Goal: Task Accomplishment & Management: Complete application form

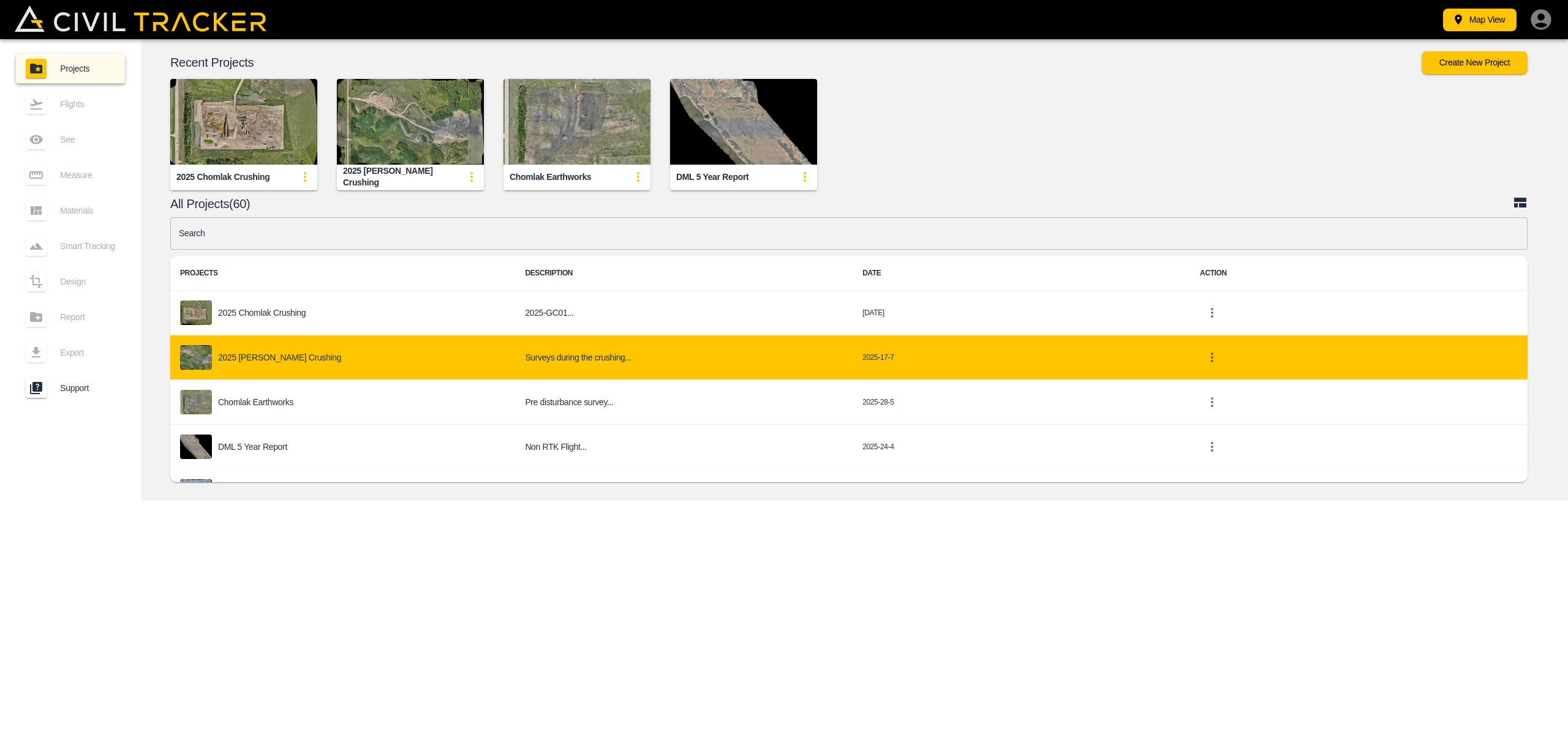
click at [260, 358] on p "2025 [PERSON_NAME] Crushing" at bounding box center [279, 358] width 123 height 10
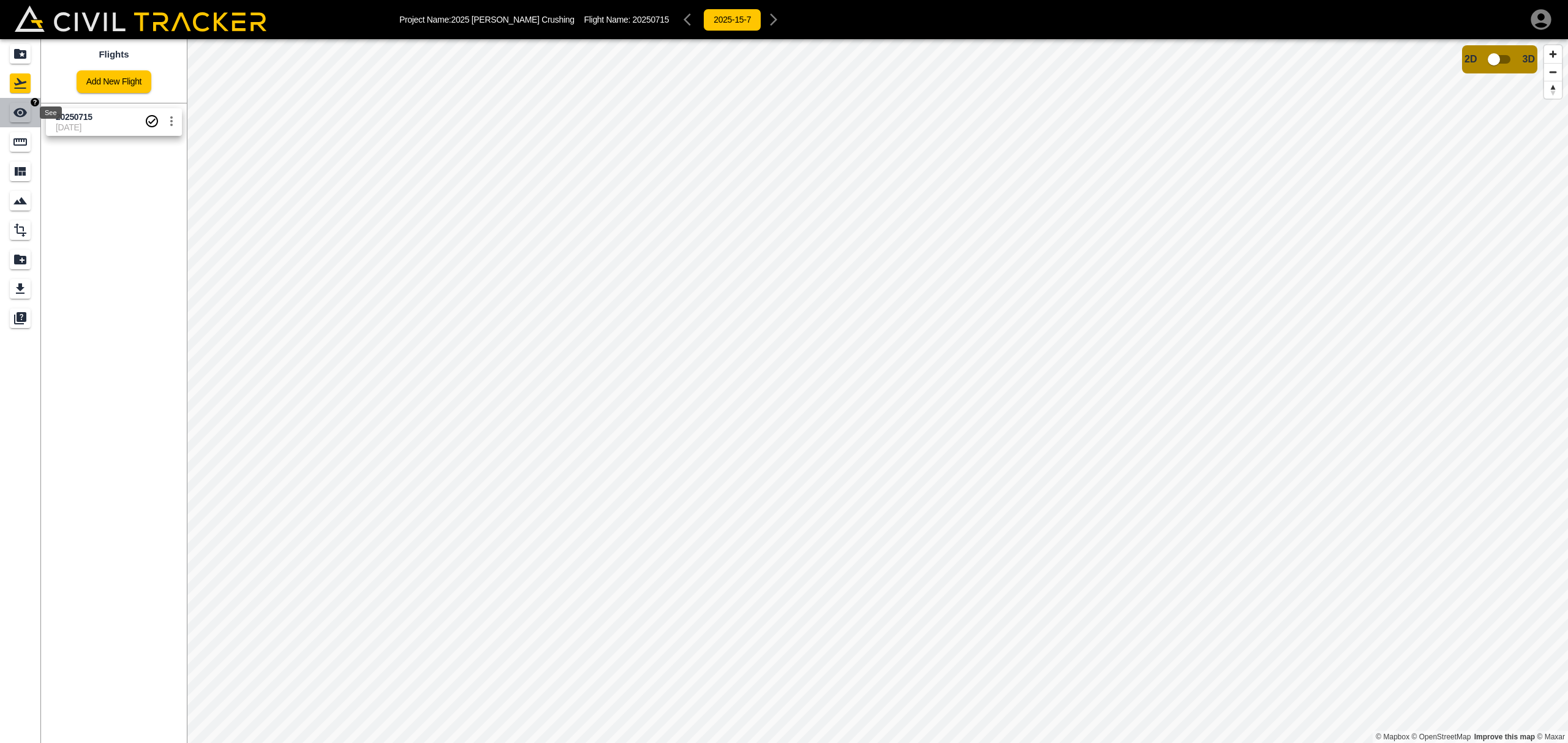
click at [17, 109] on icon "See" at bounding box center [20, 112] width 13 height 9
click at [16, 82] on icon "Flights" at bounding box center [21, 83] width 15 height 15
click at [115, 82] on link "Add New Flight" at bounding box center [113, 82] width 75 height 23
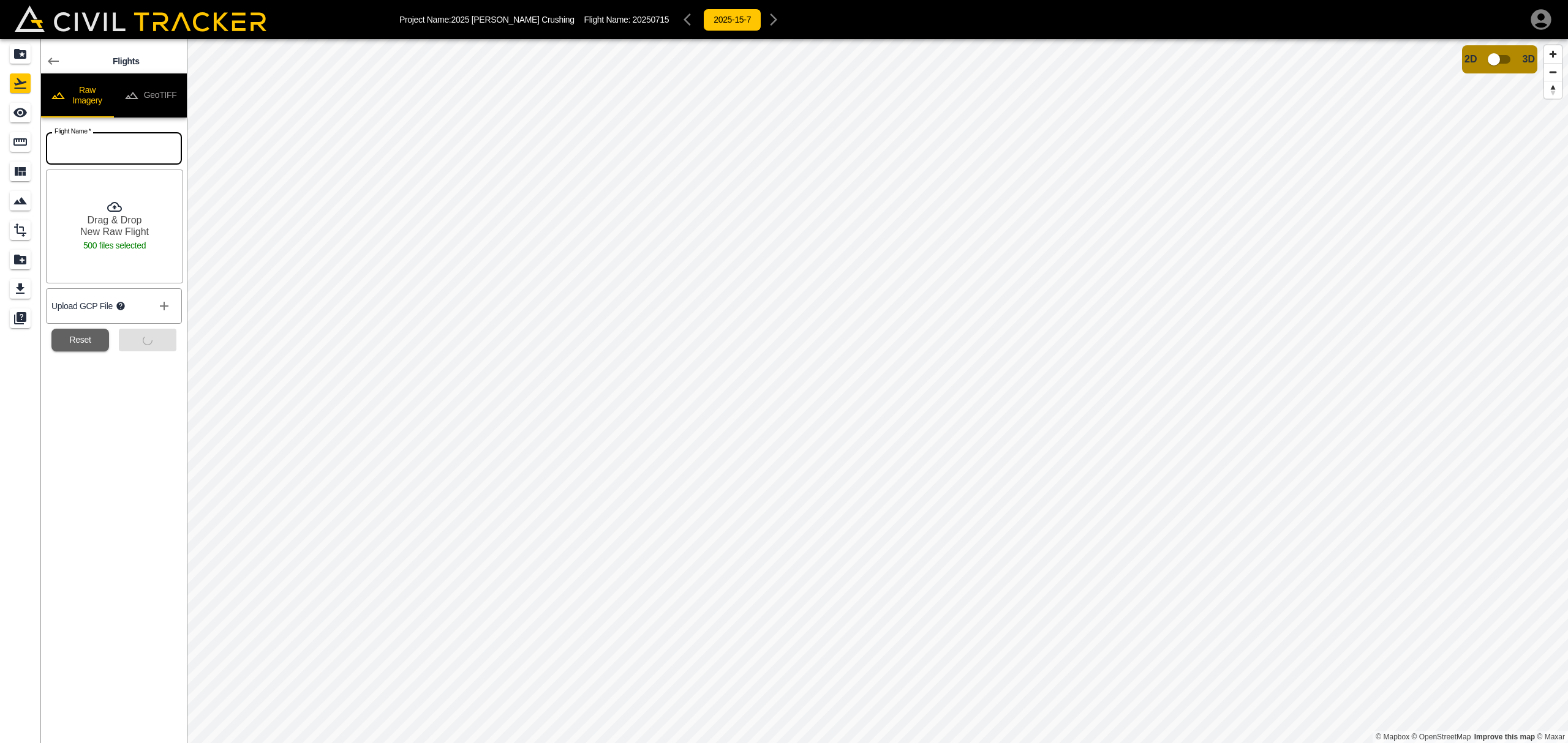
click at [101, 150] on input "text" at bounding box center [114, 149] width 136 height 33
click at [38, 422] on div at bounding box center [20, 392] width 40 height 704
click at [89, 145] on input "text" at bounding box center [114, 149] width 136 height 33
type input "[DATE]"
click at [143, 338] on button "Submit" at bounding box center [148, 340] width 57 height 23
